Goal: Transaction & Acquisition: Purchase product/service

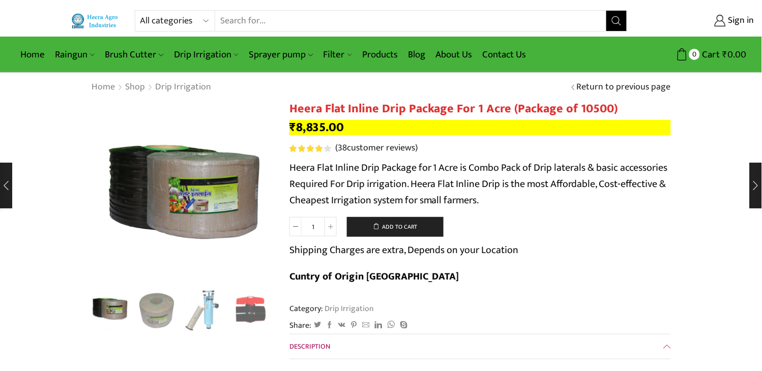
click at [206, 24] on select "All categories Accessories Air Release Valve Brush Cutter Domestic Use Drip Irr…" at bounding box center [177, 21] width 75 height 20
select select "air-release-valve"
click at [140, 11] on select "All categories Accessories Air Release Valve Brush Cutter Domestic Use Drip Irr…" at bounding box center [177, 21] width 75 height 20
click at [617, 22] on icon "Search button" at bounding box center [616, 20] width 9 height 9
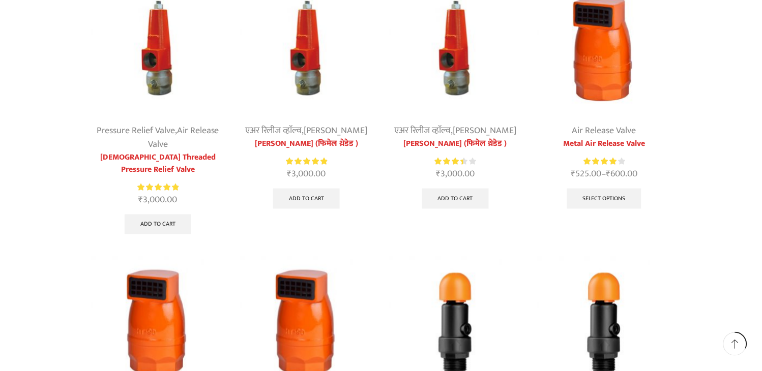
scroll to position [282, 0]
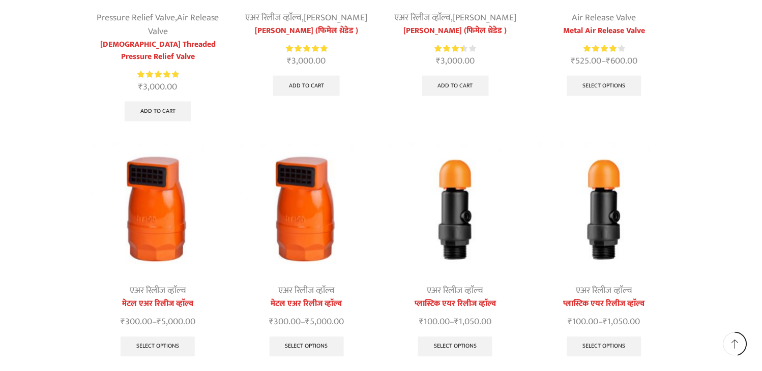
click at [620, 216] on img at bounding box center [605, 210] width 134 height 134
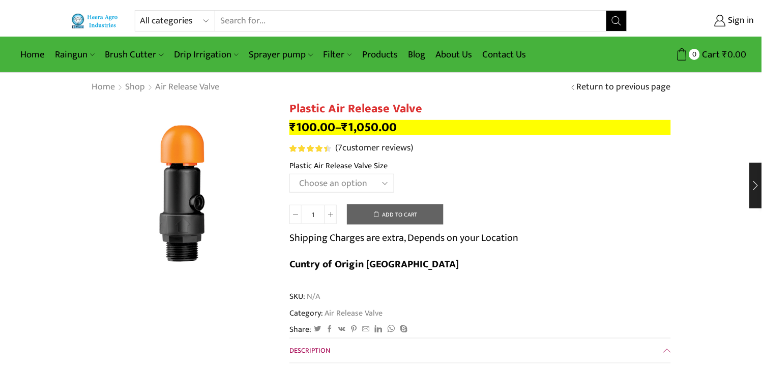
click at [383, 180] on select "Choose an option HT-90P 2" HT88P 1"" at bounding box center [341, 183] width 105 height 19
click at [289, 174] on select "Choose an option HT-90P 2" HT88P 1"" at bounding box center [341, 183] width 105 height 19
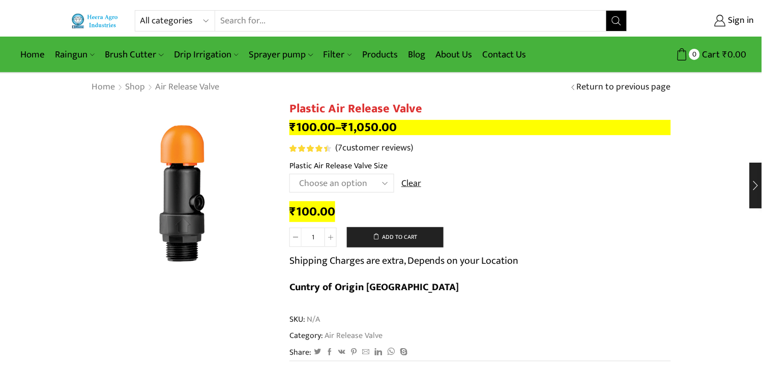
click at [383, 180] on select "Choose an option HT-90P 2" HT88P 1"" at bounding box center [341, 183] width 105 height 19
click at [289, 174] on select "Choose an option HT-90P 2" HT88P 1"" at bounding box center [341, 183] width 105 height 19
select select "ht-90p-2"
click at [208, 16] on select "All categories Accessories Air Release Valve Brush Cutter Domestic Use Drip Irr…" at bounding box center [177, 21] width 75 height 20
select select "air-release-valve"
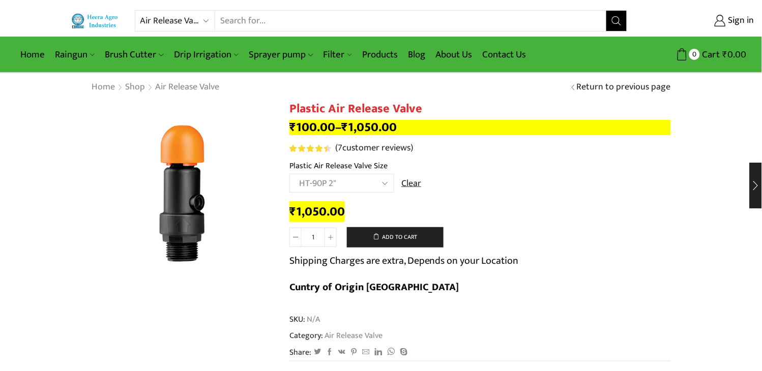
click at [140, 11] on select "All categories Accessories Air Release Valve Brush Cutter Domestic Use Drip Irr…" at bounding box center [177, 21] width 75 height 20
click at [616, 23] on icon "Search button" at bounding box center [616, 20] width 9 height 9
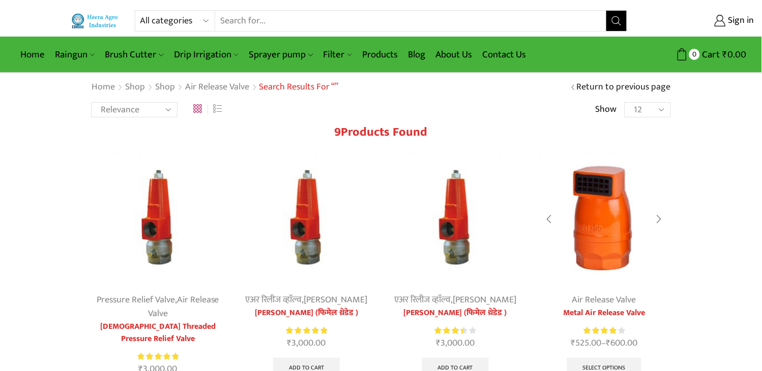
click at [606, 216] on img at bounding box center [605, 219] width 134 height 134
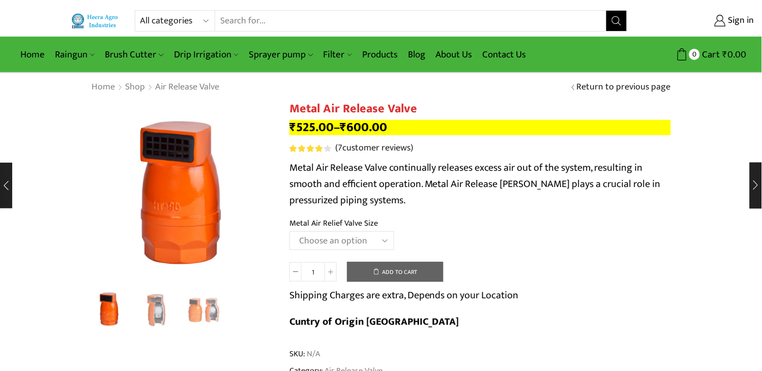
click at [382, 242] on select "Choose an option HT-88P 1" HT-89 1.5"" at bounding box center [341, 240] width 105 height 19
click at [289, 232] on select "Choose an option HT-88P 1" HT-89 1.5"" at bounding box center [341, 240] width 105 height 19
select select "ht-88p-1"
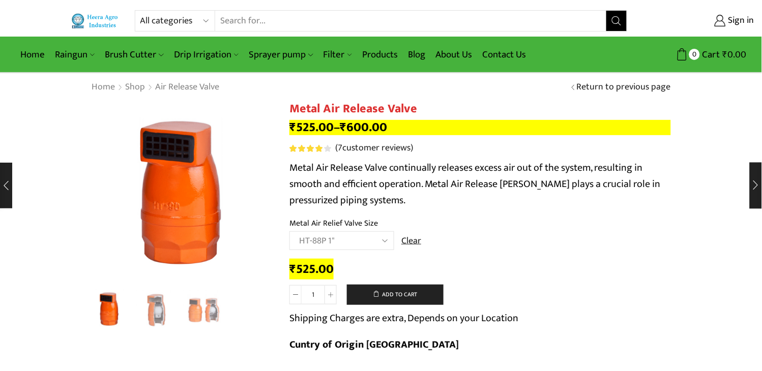
click at [380, 239] on select "Choose an option HT-88P 1" HT-89 1.5"" at bounding box center [341, 240] width 105 height 19
